Goal: Transaction & Acquisition: Purchase product/service

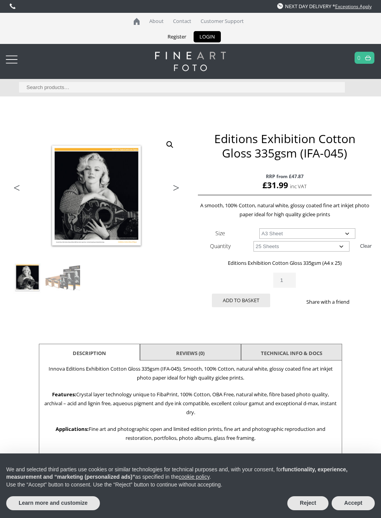
select select "a3-sheet"
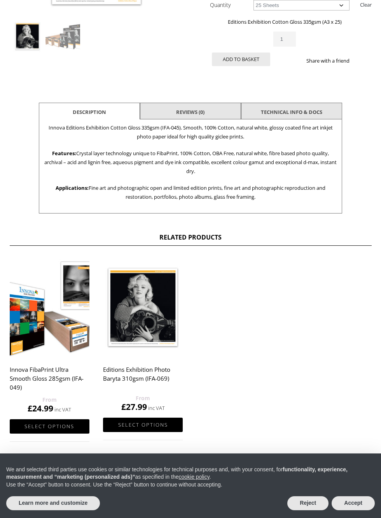
scroll to position [241, 0]
click at [307, 510] on button "Reject" at bounding box center [308, 503] width 41 height 14
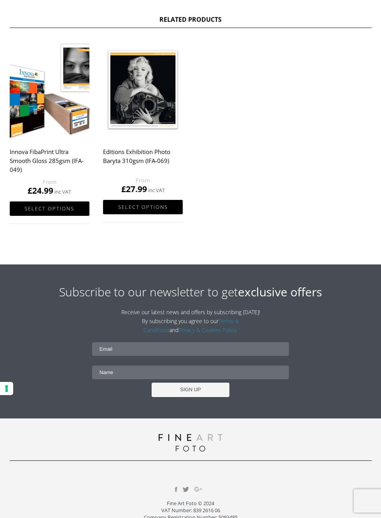
scroll to position [460, 0]
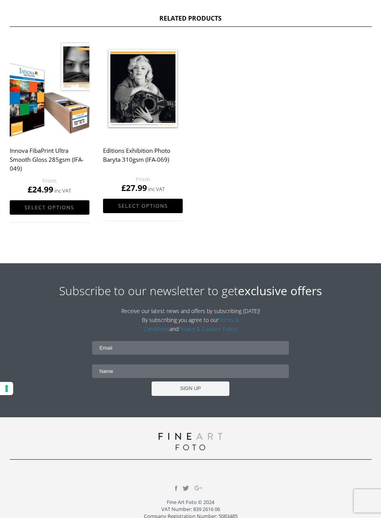
click at [137, 213] on link "Select options" at bounding box center [143, 206] width 80 height 14
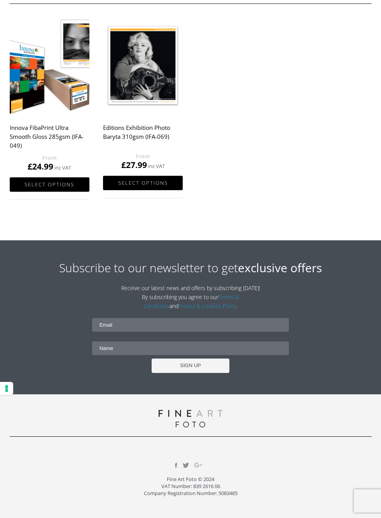
scroll to position [500, 0]
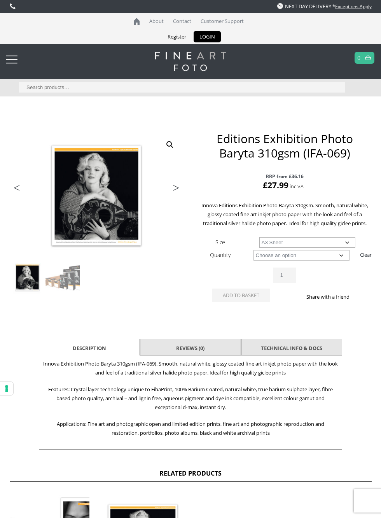
select select "a3-sheet"
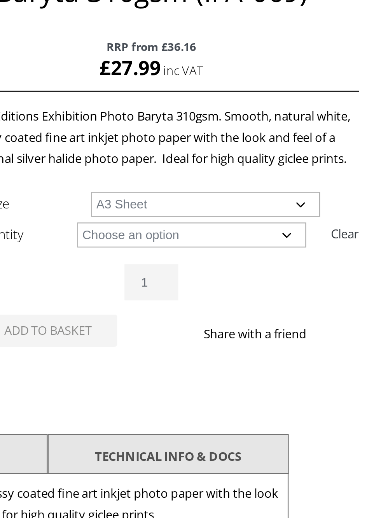
click at [339, 261] on select "Choose an option 25 Sheets" at bounding box center [302, 255] width 96 height 11
select select "25-sheets"
select select "a3-sheet"
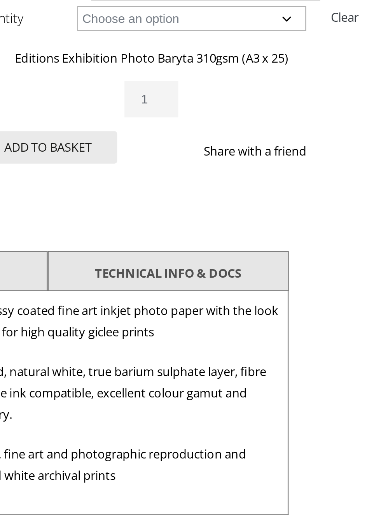
click at [228, 388] on p "Innova Exhibition Photo Baryta 310gsm (IFA-069). Smooth, natural white, glossy …" at bounding box center [190, 383] width 295 height 18
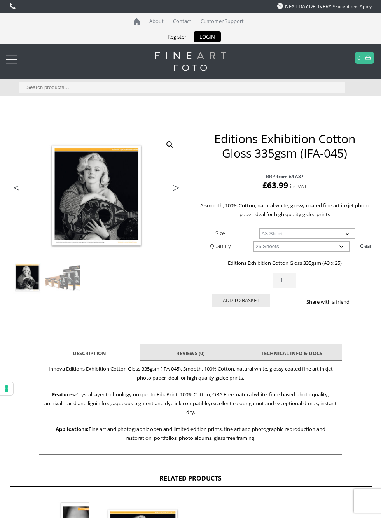
select select "a3-sheet"
